Goal: Navigation & Orientation: Find specific page/section

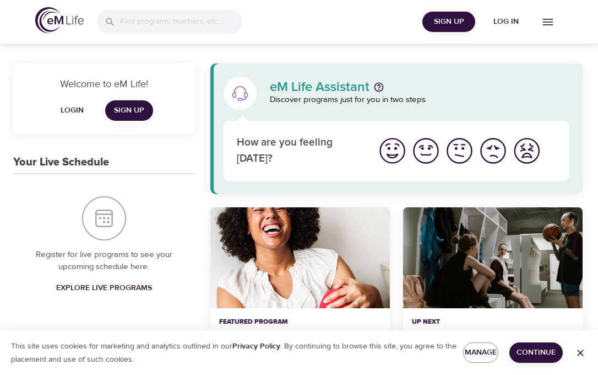
click at [52, 15] on img at bounding box center [59, 20] width 48 height 26
click at [527, 353] on span "Continue" at bounding box center [536, 352] width 36 height 14
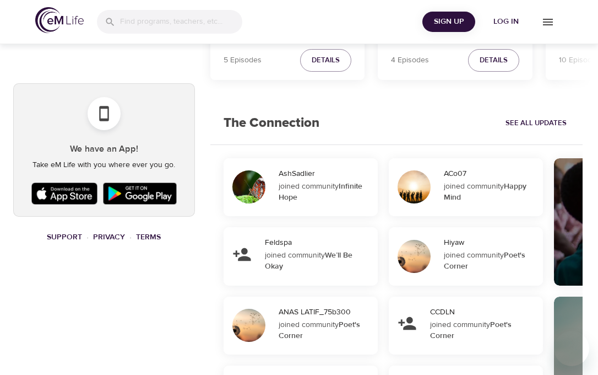
scroll to position [666, 0]
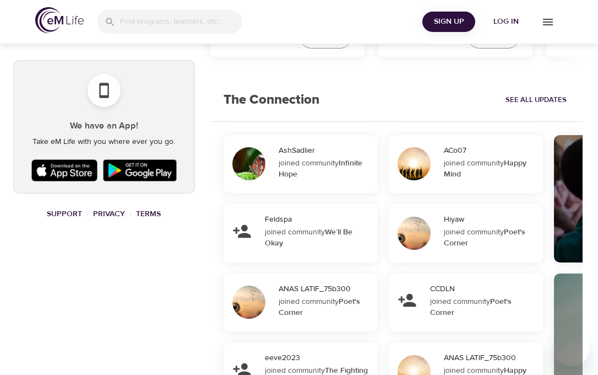
click at [547, 27] on icon "menu" at bounding box center [547, 21] width 13 height 13
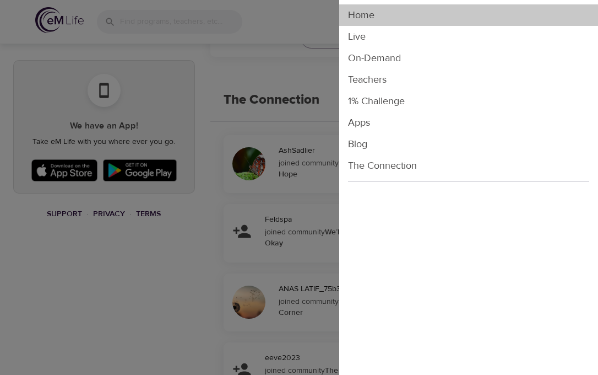
click at [356, 12] on li "Home" at bounding box center [468, 14] width 259 height 21
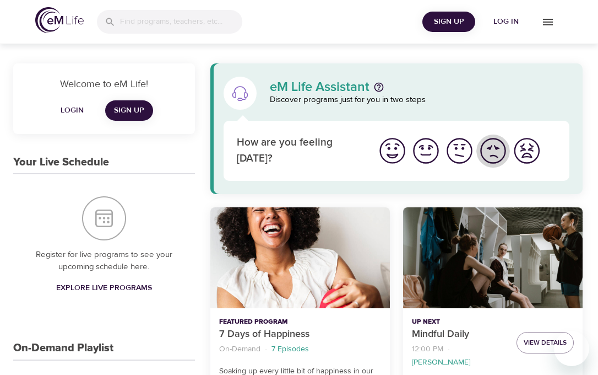
click at [497, 151] on img "I'm feeling bad" at bounding box center [493, 151] width 30 height 30
